Goal: Task Accomplishment & Management: Manage account settings

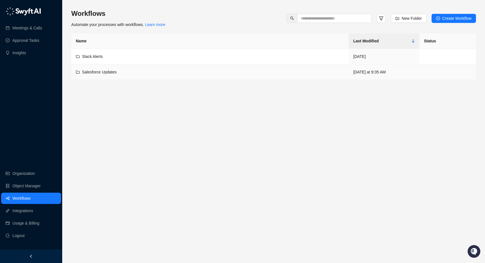
click at [99, 72] on span "Salesforce Updates" at bounding box center [99, 72] width 35 height 5
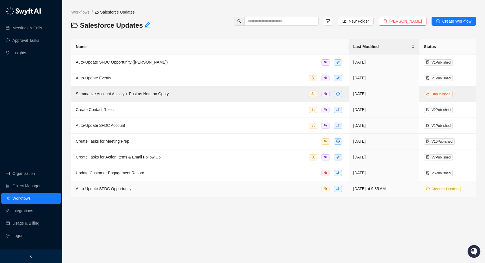
click at [130, 190] on span "Auto-Update SFDC Opportunity" at bounding box center [104, 189] width 56 height 5
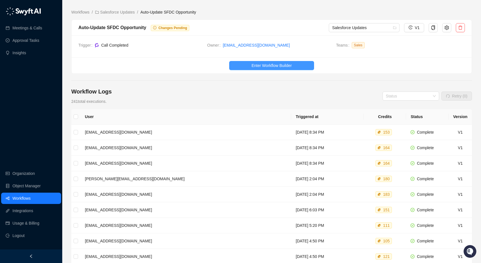
click at [303, 64] on button "Enter Workflow Builder" at bounding box center [271, 65] width 85 height 9
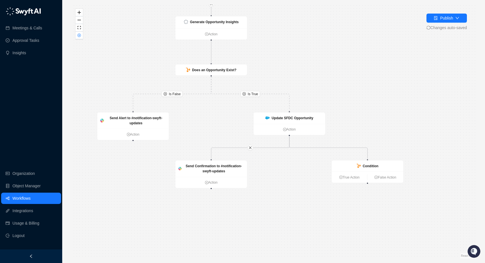
drag, startPoint x: 343, startPoint y: 104, endPoint x: 318, endPoint y: 50, distance: 59.4
click at [318, 50] on div "Is True Is False Generate Opportunity Insights Action Does an Opportunity Exist…" at bounding box center [273, 132] width 405 height 254
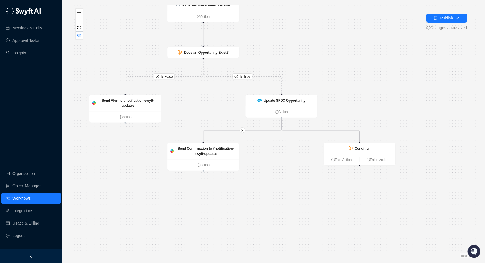
drag, startPoint x: 351, startPoint y: 98, endPoint x: 331, endPoint y: 53, distance: 48.9
click at [331, 53] on div "Is True Is False Generate Opportunity Insights Action Does an Opportunity Exist…" at bounding box center [273, 132] width 405 height 254
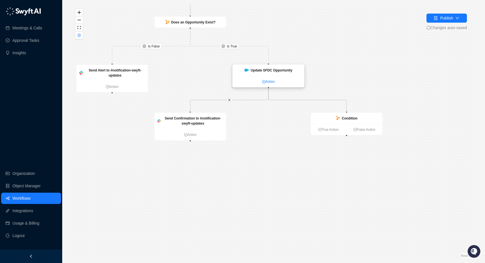
click at [263, 82] on icon "plus-circle" at bounding box center [263, 81] width 1 height 1
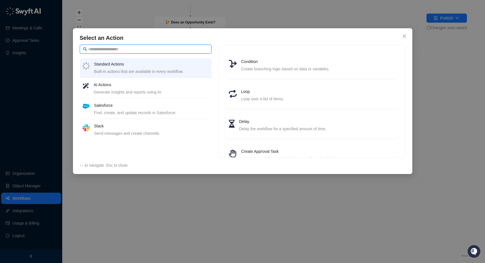
scroll to position [47, 0]
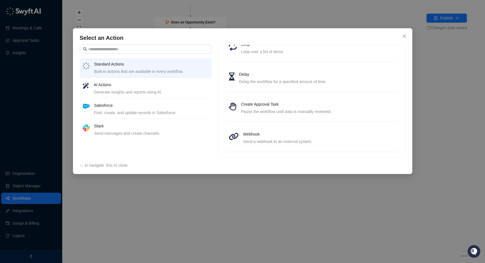
click at [169, 92] on div "Generate insights and reports using AI." at bounding box center [151, 92] width 115 height 6
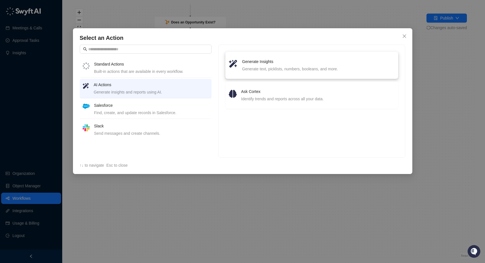
click at [265, 72] on li "Generate Insights Generate text, picklists, numbers, booleans, and more." at bounding box center [312, 65] width 166 height 20
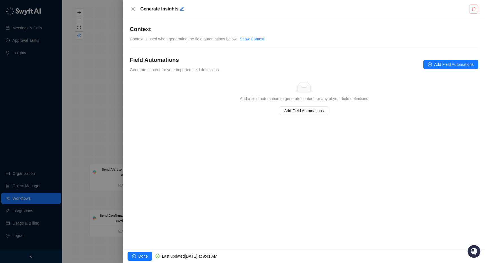
click at [474, 11] on icon "delete" at bounding box center [474, 9] width 5 height 5
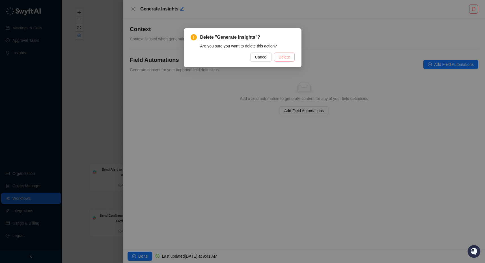
click at [290, 58] on button "Delete" at bounding box center [284, 57] width 20 height 9
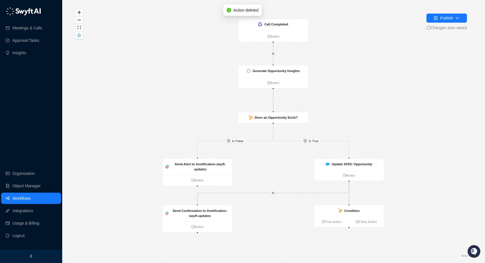
drag, startPoint x: 392, startPoint y: 120, endPoint x: 317, endPoint y: 37, distance: 111.8
click at [316, 38] on div "Is True Is False Generate Opportunity Insights Action Does an Opportunity Exist…" at bounding box center [273, 132] width 405 height 254
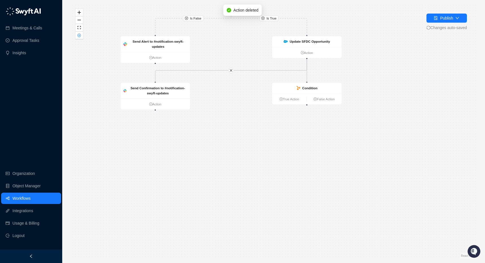
drag, startPoint x: 356, startPoint y: 100, endPoint x: 384, endPoint y: 63, distance: 46.0
click at [384, 63] on div "Is True Is False Generate Opportunity Insights Action Does an Opportunity Exist…" at bounding box center [273, 132] width 405 height 254
click at [305, 89] on strong "Condition" at bounding box center [309, 88] width 15 height 4
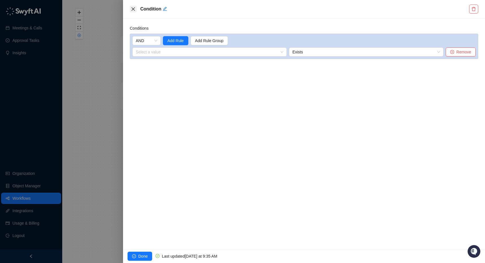
click at [132, 9] on icon "close" at bounding box center [133, 9] width 5 height 5
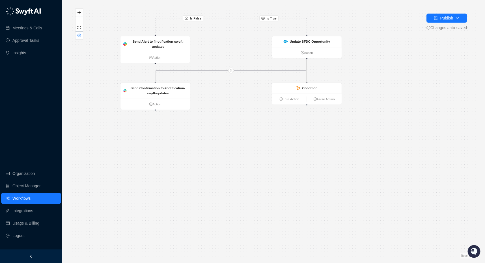
click at [307, 68] on icon "Edge from f2e7b270-1cbb-013e-d6b6-3a0b81403506 to 7a23b6a0-7f6f-013e-4ba7-7e4c3…" at bounding box center [307, 70] width 0 height 22
click at [322, 59] on div "Is True Is False Generate Opportunity Insights Action Does an Opportunity Exist…" at bounding box center [273, 132] width 405 height 254
click at [323, 53] on link "Action" at bounding box center [307, 52] width 70 height 5
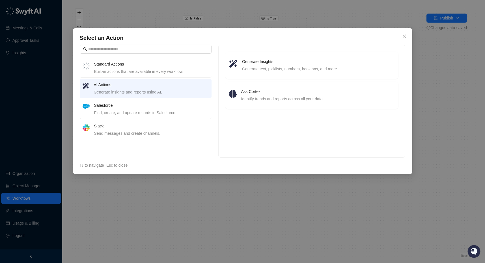
click at [123, 108] on h4 "Salesforce" at bounding box center [151, 105] width 115 height 6
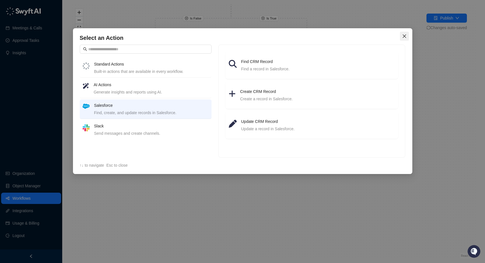
click at [404, 38] on icon "close" at bounding box center [404, 36] width 5 height 5
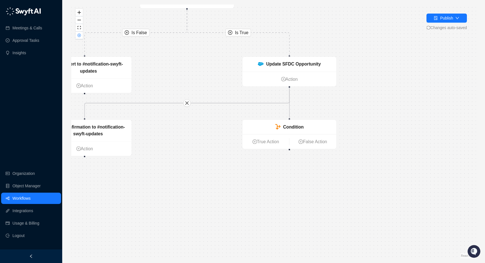
drag, startPoint x: 272, startPoint y: 103, endPoint x: 202, endPoint y: 133, distance: 75.8
click at [200, 145] on div "Is True Is False Generate Opportunity Insights Action Does an Opportunity Exist…" at bounding box center [273, 132] width 405 height 254
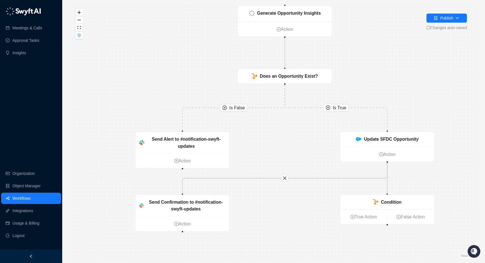
drag, startPoint x: 316, startPoint y: 33, endPoint x: 350, endPoint y: 51, distance: 38.1
click at [351, 51] on div "Is True Is False Generate Opportunity Insights Action Does an Opportunity Exist…" at bounding box center [273, 132] width 405 height 254
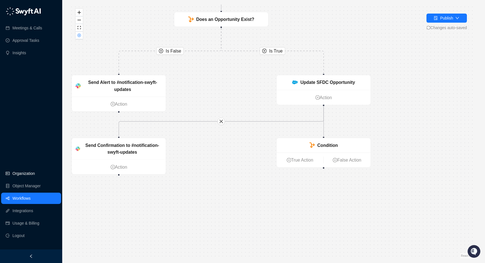
click at [31, 171] on link "Organization" at bounding box center [23, 173] width 22 height 11
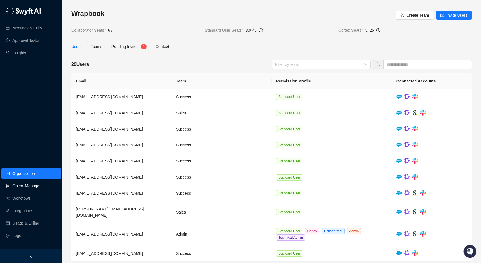
click at [29, 188] on link "Object Manager" at bounding box center [26, 186] width 28 height 11
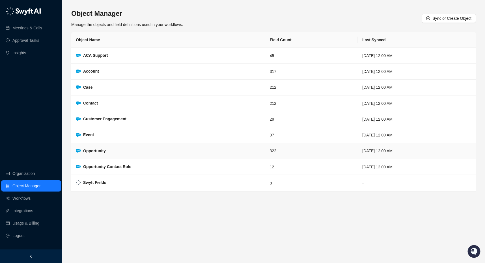
click at [102, 149] on strong "Opportunity" at bounding box center [94, 151] width 23 height 5
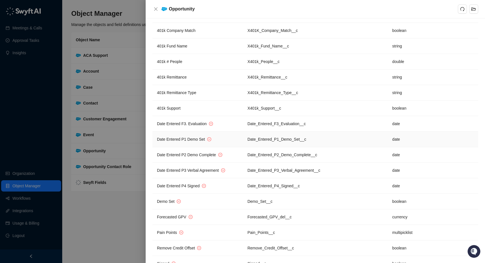
scroll to position [4795, 0]
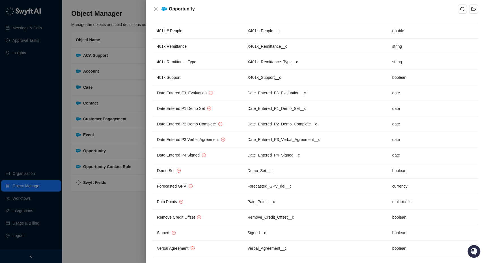
click at [115, 192] on div at bounding box center [242, 131] width 485 height 263
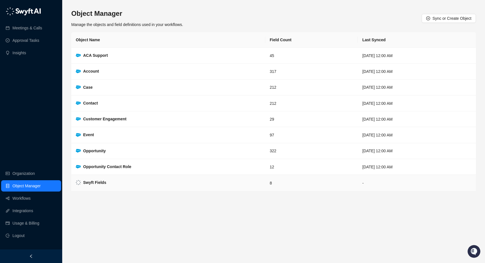
click at [117, 184] on td "Swyft Fields" at bounding box center [168, 183] width 194 height 17
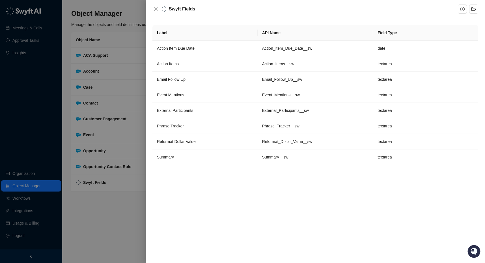
click at [123, 151] on div at bounding box center [242, 131] width 485 height 263
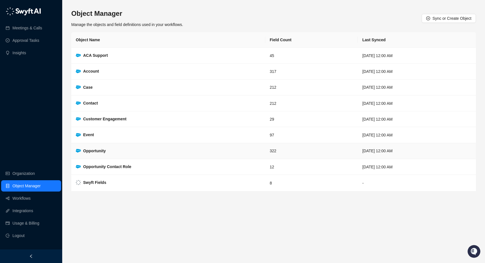
click at [122, 151] on td "Opportunity" at bounding box center [168, 151] width 194 height 16
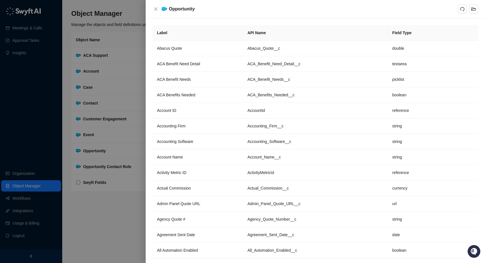
click at [124, 172] on div at bounding box center [242, 131] width 485 height 263
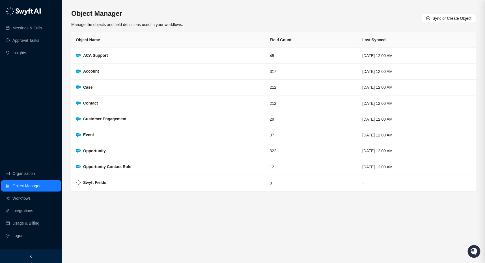
click at [124, 168] on div at bounding box center [242, 131] width 485 height 263
click at [124, 168] on strong "Opportunity Contact Role" at bounding box center [107, 167] width 48 height 5
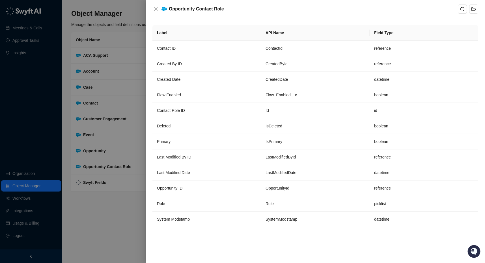
click at [112, 210] on div at bounding box center [242, 131] width 485 height 263
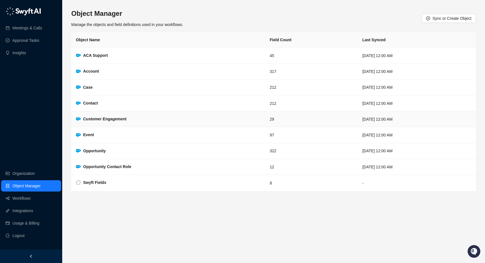
click at [145, 120] on td "Customer Engagement" at bounding box center [168, 119] width 194 height 16
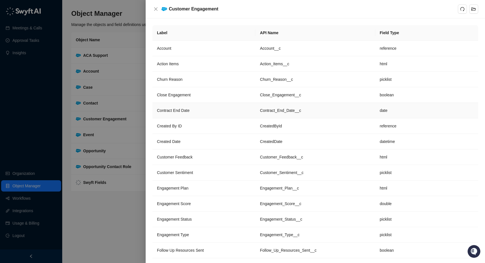
scroll to position [76, 0]
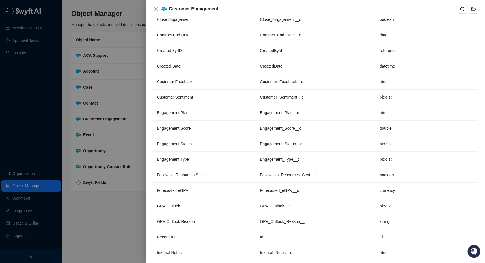
click at [90, 206] on div at bounding box center [242, 131] width 485 height 263
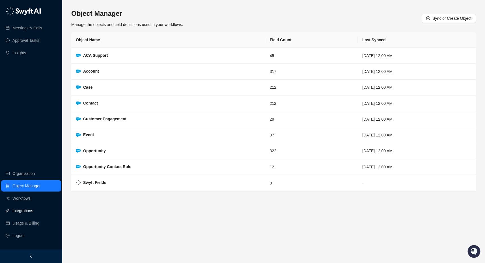
click at [29, 210] on link "Integrations" at bounding box center [22, 210] width 21 height 11
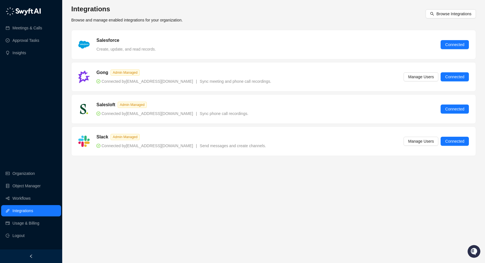
click at [332, 83] on div "Gong Admin Managed Connected by [PERSON_NAME][EMAIL_ADDRESS][DOMAIN_NAME] | Syn…" at bounding box center [273, 76] width 391 height 15
drag, startPoint x: 27, startPoint y: 174, endPoint x: 26, endPoint y: 179, distance: 5.5
click at [27, 174] on link "Organization" at bounding box center [23, 173] width 22 height 11
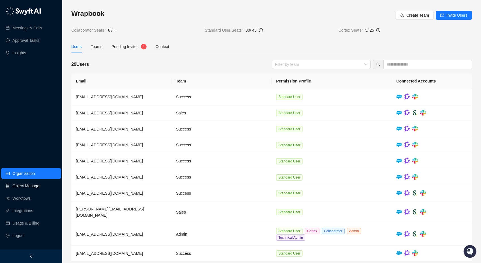
click at [26, 188] on link "Object Manager" at bounding box center [26, 186] width 28 height 11
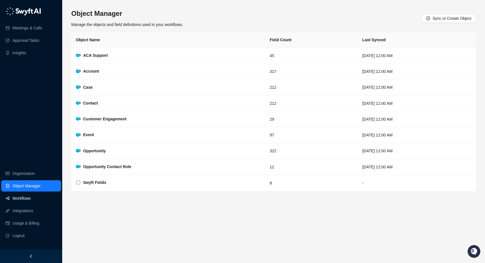
click at [17, 198] on link "Workflows" at bounding box center [21, 198] width 18 height 11
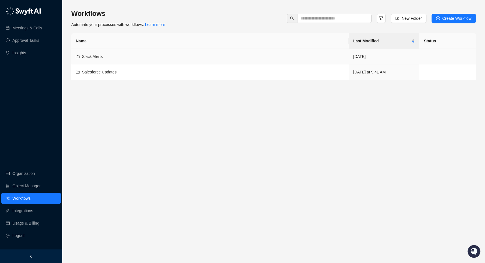
click at [121, 55] on div "Slack Alerts" at bounding box center [210, 56] width 268 height 6
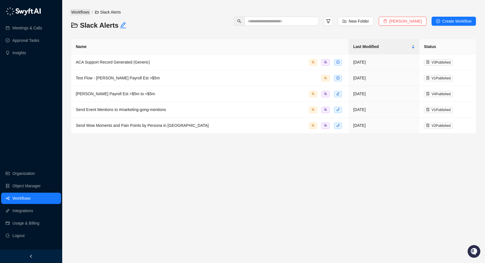
click at [78, 12] on link "Workflows" at bounding box center [80, 12] width 20 height 6
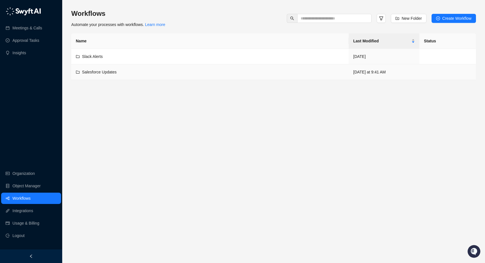
click at [95, 74] on span "Salesforce Updates" at bounding box center [99, 72] width 35 height 5
